Goal: Information Seeking & Learning: Check status

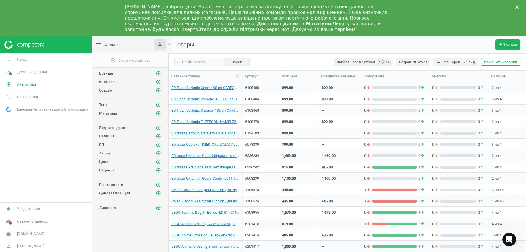
click at [509, 239] on icon "Open Intercom Messenger" at bounding box center [509, 239] width 9 height 9
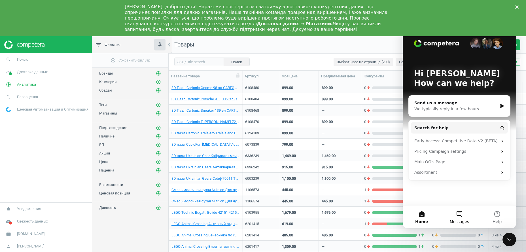
click at [460, 216] on button "Messages" at bounding box center [459, 216] width 38 height 23
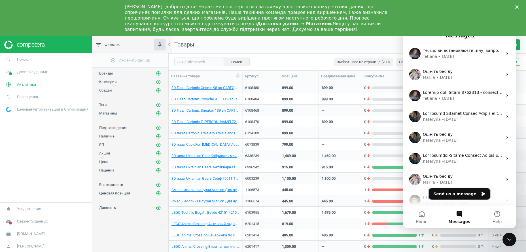
click at [455, 192] on button "Send us a message" at bounding box center [459, 193] width 61 height 11
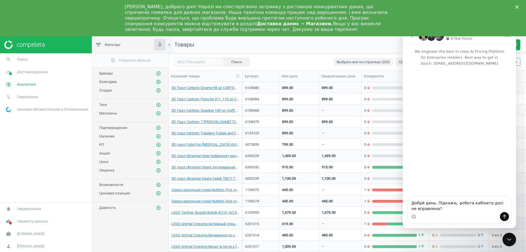
type textarea "Добрй день. Підкажіь, робота кабінета досі не вправлена?"
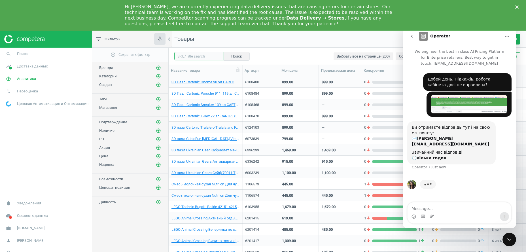
click at [194, 56] on input "text" at bounding box center [199, 56] width 50 height 9
paste input "1006215"
type input "1006215"
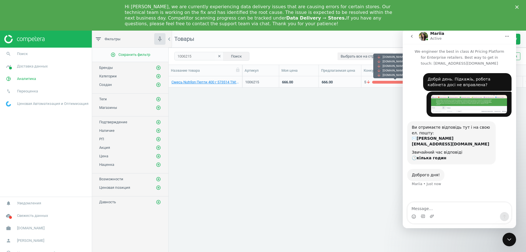
click at [387, 83] on div "grid" at bounding box center [394, 82] width 45 height 3
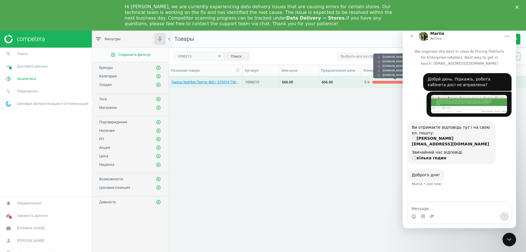
click at [387, 83] on div "grid" at bounding box center [394, 82] width 45 height 3
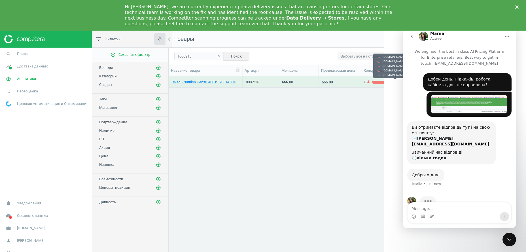
scroll to position [7, 0]
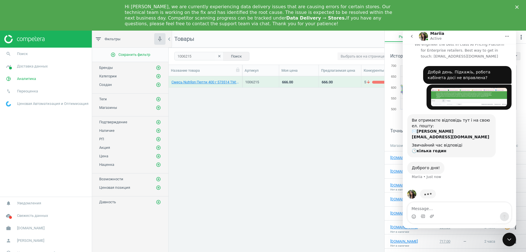
click at [509, 240] on icon "Close Intercom Messenger" at bounding box center [509, 239] width 4 height 2
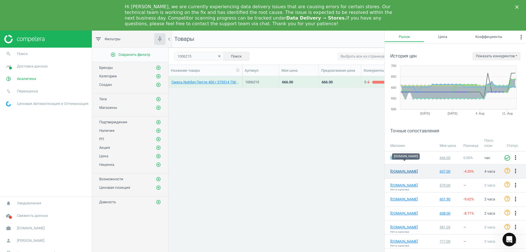
click at [408, 169] on link "[DOMAIN_NAME]" at bounding box center [404, 171] width 28 height 5
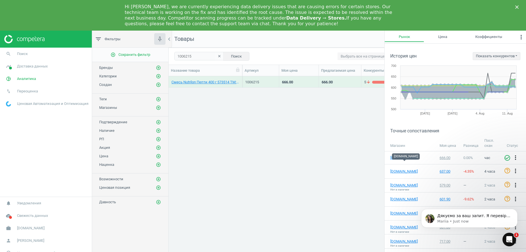
scroll to position [0, 0]
click at [474, 221] on p "Mariia • Just now" at bounding box center [473, 221] width 73 height 5
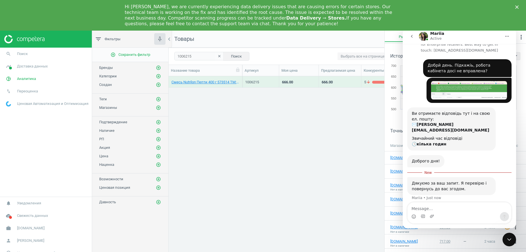
scroll to position [1, 0]
click at [435, 208] on textarea "Message…" at bounding box center [460, 207] width 104 height 10
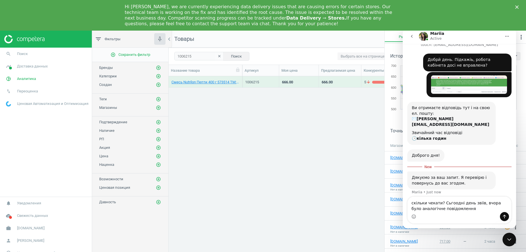
type textarea "скільки чекати? Сьгоодні день звіів, вчора було аналогічне повідомлення"
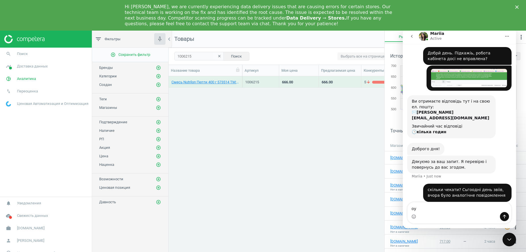
type textarea "о"
type textarea "тому сьогодні вже врішиила уточнити"
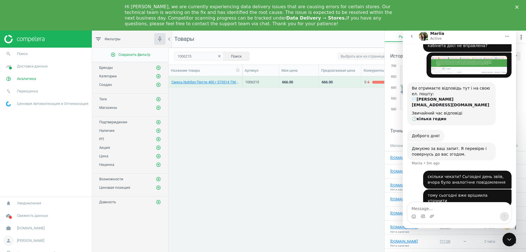
click at [27, 241] on span "[PERSON_NAME]" at bounding box center [30, 240] width 27 height 5
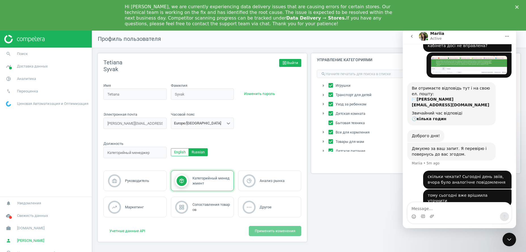
click at [289, 63] on span "exit_to_app Выйти" at bounding box center [290, 62] width 16 height 5
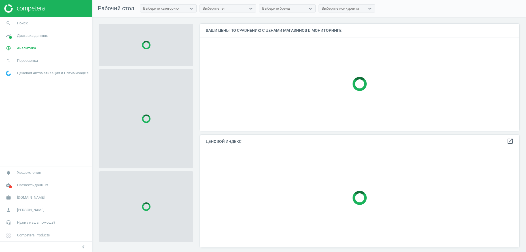
scroll to position [113, 319]
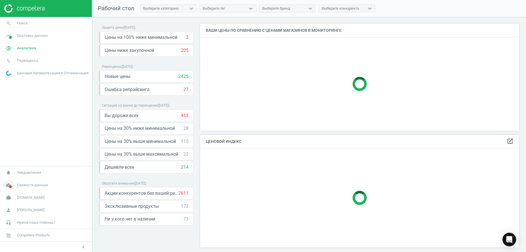
click at [10, 186] on span at bounding box center [10, 186] width 3 height 3
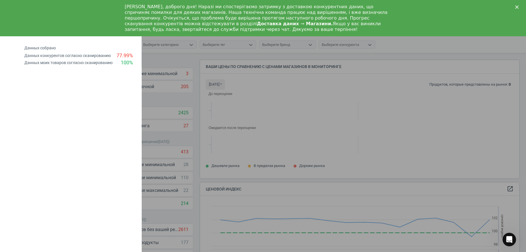
scroll to position [124, 319]
click at [84, 57] on div "Данных конкурентов согласно сканированию" at bounding box center [67, 55] width 86 height 5
click at [39, 49] on h4 "Данных собрано" at bounding box center [82, 48] width 117 height 5
click at [518, 7] on icon "Close" at bounding box center [516, 6] width 3 height 3
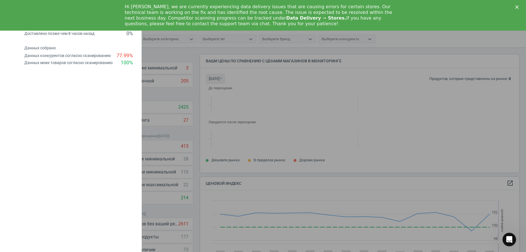
click at [76, 130] on div "keyboard_backspace Свежесть данных Доставлено меньше чем 3 часов назад 75 % Дос…" at bounding box center [71, 126] width 142 height 252
click at [265, 95] on div at bounding box center [263, 126] width 526 height 252
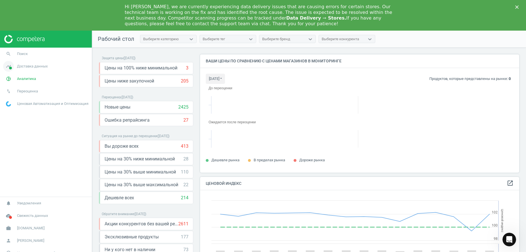
click at [31, 71] on link "timeline Доставка данных" at bounding box center [46, 66] width 92 height 12
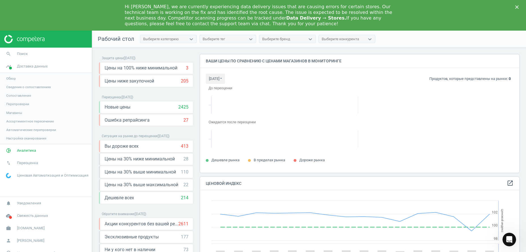
click at [14, 112] on span "Магазины" at bounding box center [14, 113] width 16 height 5
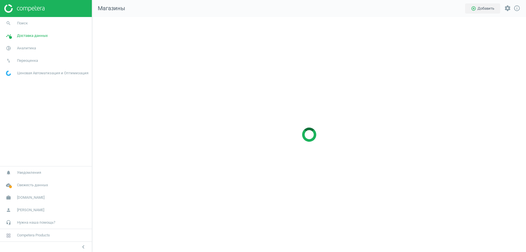
scroll to position [241, 440]
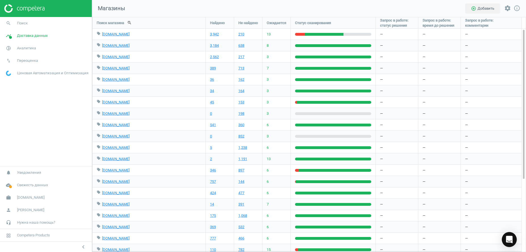
click at [512, 242] on icon "Open Intercom Messenger" at bounding box center [509, 239] width 7 height 7
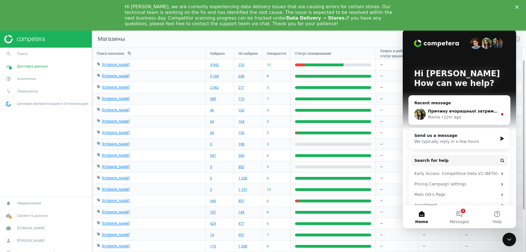
scroll to position [0, 0]
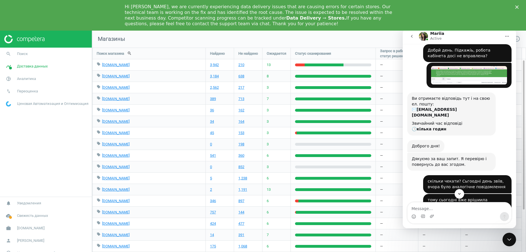
scroll to position [111, 0]
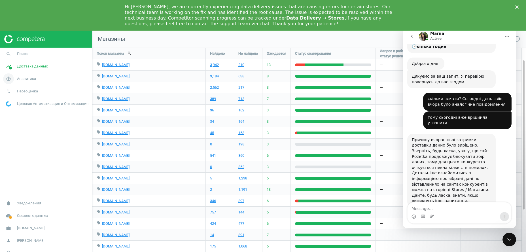
click at [21, 76] on link "pie_chart_outlined Аналитика" at bounding box center [46, 79] width 92 height 12
click at [13, 100] on span "Товары" at bounding box center [12, 99] width 12 height 5
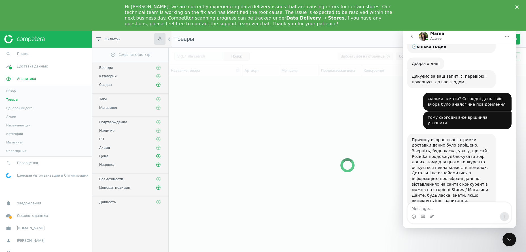
scroll to position [184, 351]
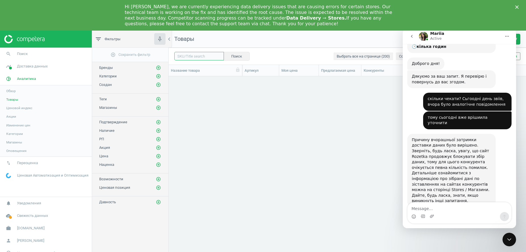
click at [195, 57] on input "text" at bounding box center [199, 56] width 50 height 9
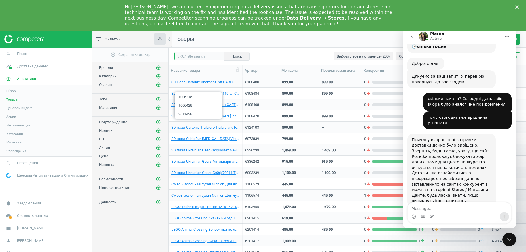
click at [196, 56] on input "text" at bounding box center [199, 56] width 50 height 9
paste input "1006215"
type input "1006215"
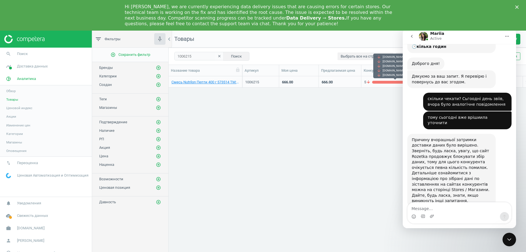
click at [378, 84] on div "5 arrow_downward 0 arrow_upward" at bounding box center [395, 82] width 62 height 5
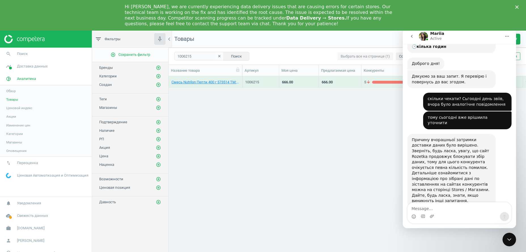
click at [378, 84] on div "5 arrow_downward 0 arrow_upward" at bounding box center [395, 82] width 62 height 5
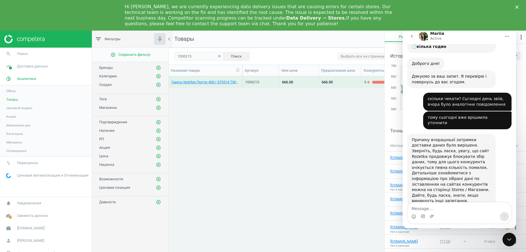
click at [510, 240] on icon "Close Intercom Messenger" at bounding box center [509, 239] width 4 height 2
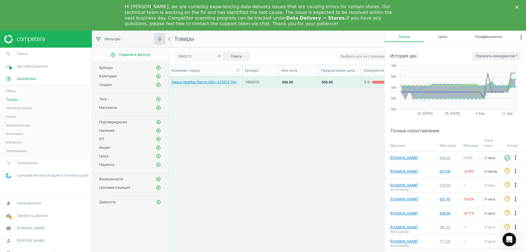
scroll to position [111, 0]
click at [443, 169] on div "637.00" at bounding box center [449, 171] width 18 height 5
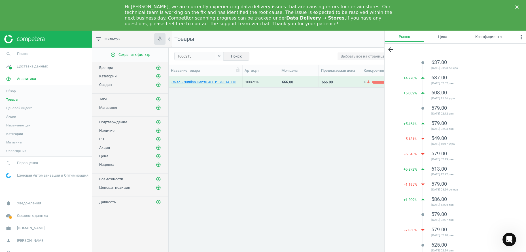
click at [219, 56] on icon "clear" at bounding box center [219, 56] width 4 height 4
click at [517, 6] on div "Close" at bounding box center [518, 6] width 6 height 3
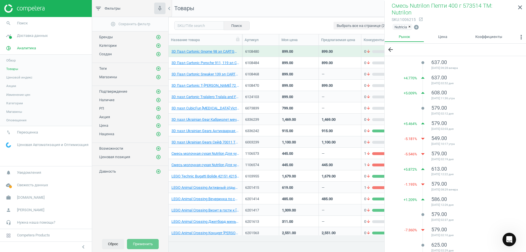
click at [112, 245] on button "Сброс" at bounding box center [113, 244] width 22 height 10
click at [157, 46] on icon "add_circle_outline" at bounding box center [158, 45] width 5 height 5
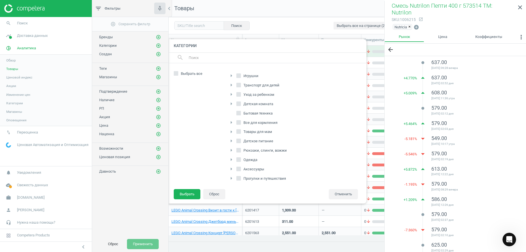
click at [239, 141] on input "Детское питание" at bounding box center [239, 141] width 4 height 4
checkbox input "true"
click at [232, 130] on icon "arrow_right" at bounding box center [231, 131] width 7 height 7
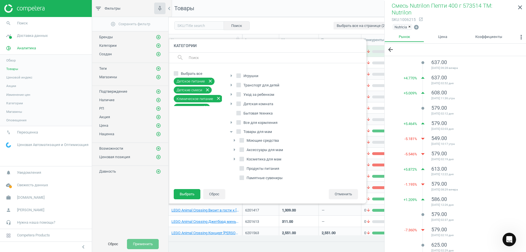
scroll to position [29, 0]
click at [248, 157] on span "Бады" at bounding box center [251, 158] width 12 height 5
click at [244, 157] on input "Бады" at bounding box center [242, 158] width 4 height 4
checkbox input "true"
click at [248, 140] on span "Продукты питания" at bounding box center [262, 139] width 35 height 5
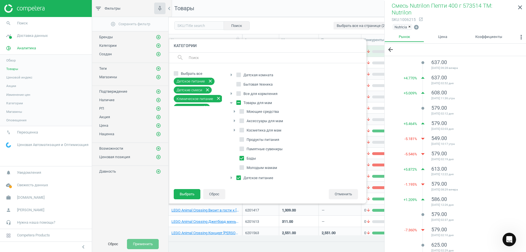
click at [244, 140] on input "Продукты питания" at bounding box center [242, 140] width 4 height 4
checkbox input "true"
click at [185, 192] on button "Выбрать" at bounding box center [187, 194] width 27 height 10
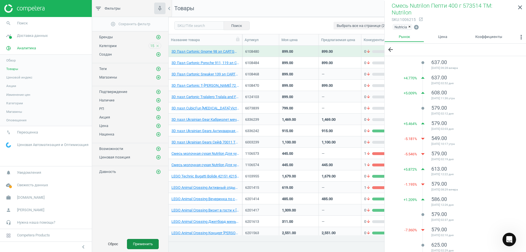
click at [143, 248] on button "Применить" at bounding box center [143, 244] width 32 height 10
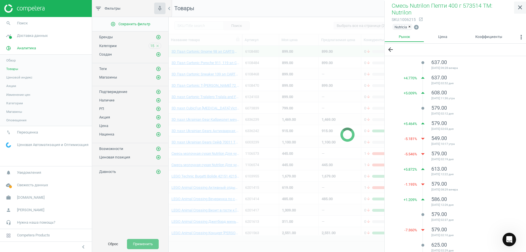
click at [521, 6] on icon "close" at bounding box center [520, 7] width 7 height 7
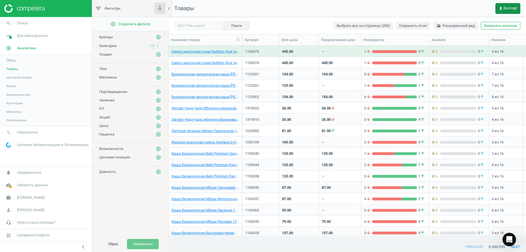
click at [504, 8] on span "get_app Экспорт" at bounding box center [508, 8] width 19 height 5
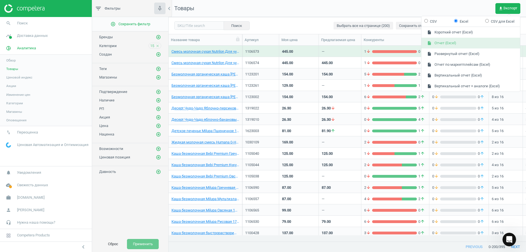
click at [451, 42] on button "insert_drive_file Отчет (Excel)" at bounding box center [470, 43] width 99 height 11
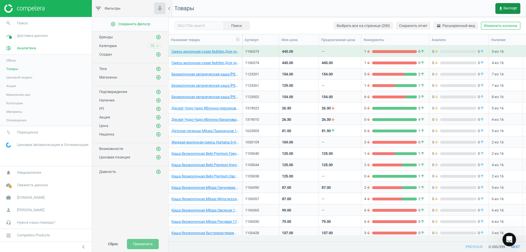
click at [507, 6] on span "get_app Экспорт" at bounding box center [508, 8] width 19 height 5
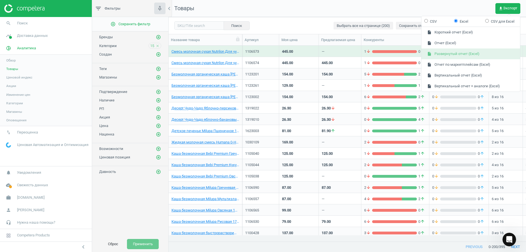
click at [456, 55] on button "insert_drive_file Развернутый отчет (Excel)" at bounding box center [470, 53] width 99 height 11
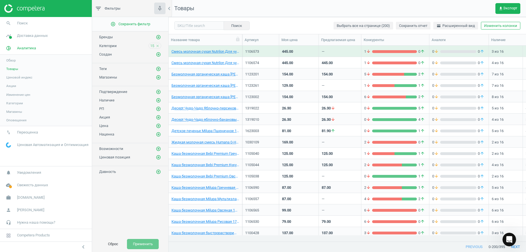
scroll to position [111, 0]
click at [188, 29] on input "text" at bounding box center [199, 25] width 50 height 9
paste input "1107306"
type input "1107306"
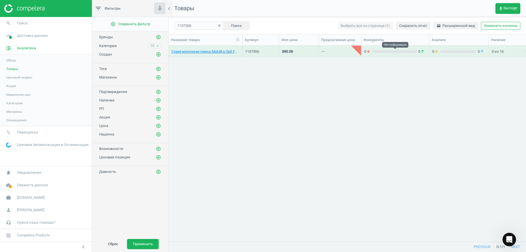
click at [389, 53] on div "grid" at bounding box center [394, 51] width 45 height 3
